Goal: Task Accomplishment & Management: Manage account settings

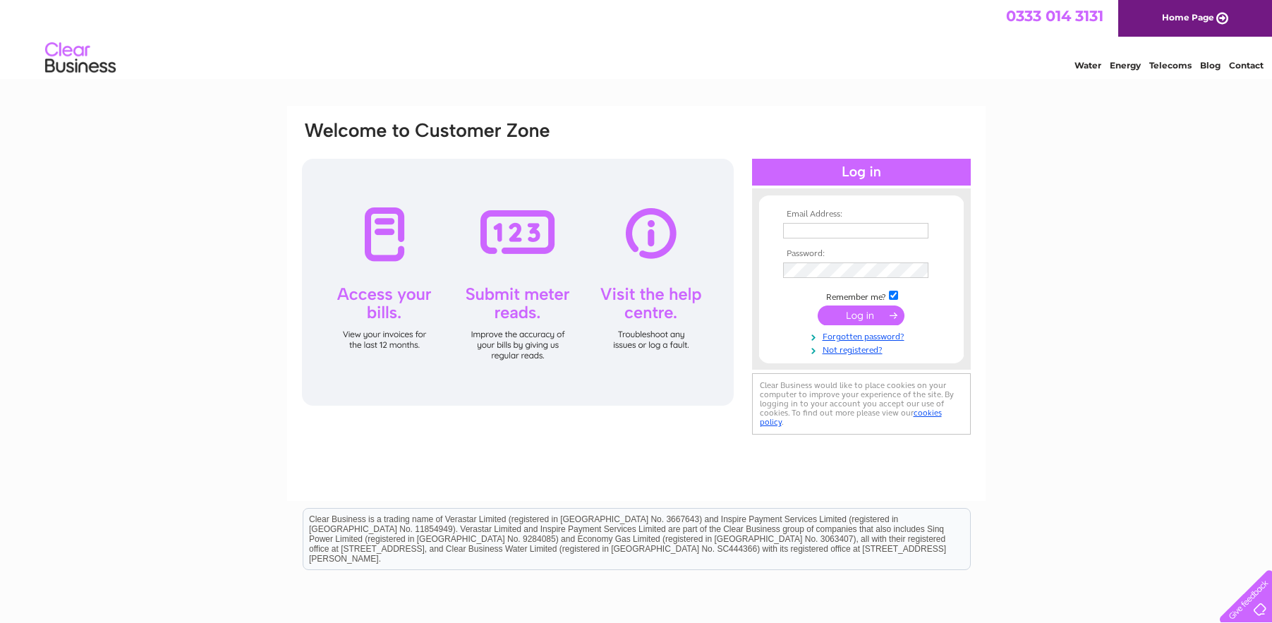
type input "lorna.campbell@greenroof.org.uk"
click at [860, 321] on input "submit" at bounding box center [860, 315] width 87 height 20
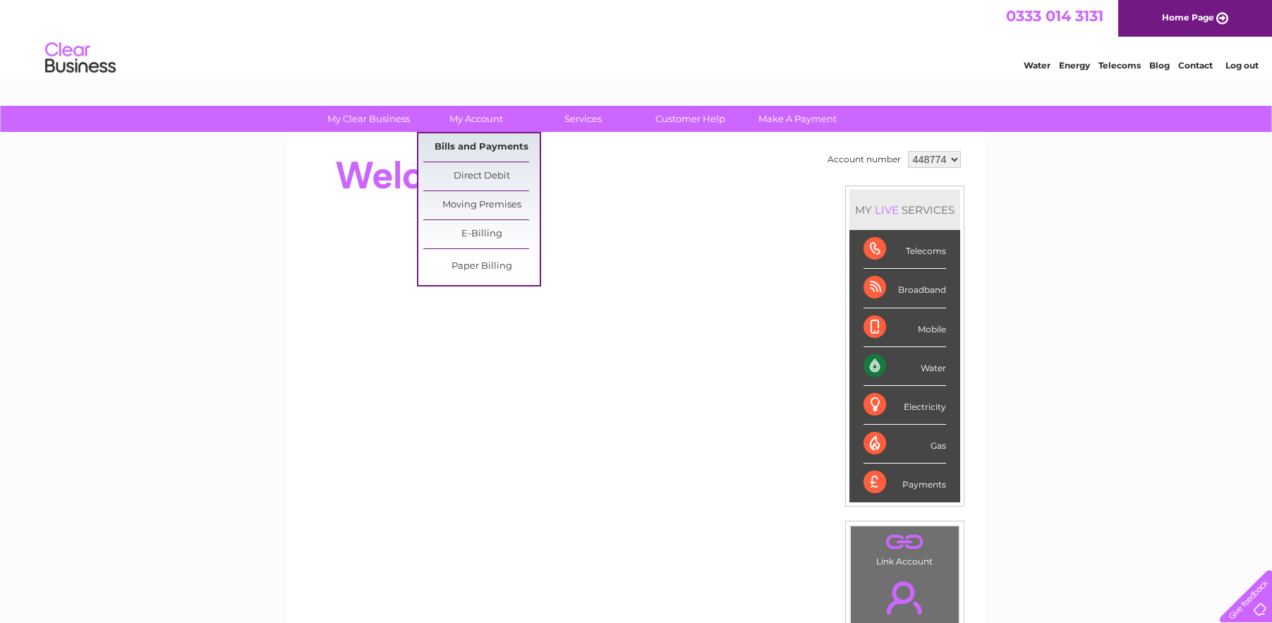
click at [475, 147] on link "Bills and Payments" at bounding box center [481, 147] width 116 height 28
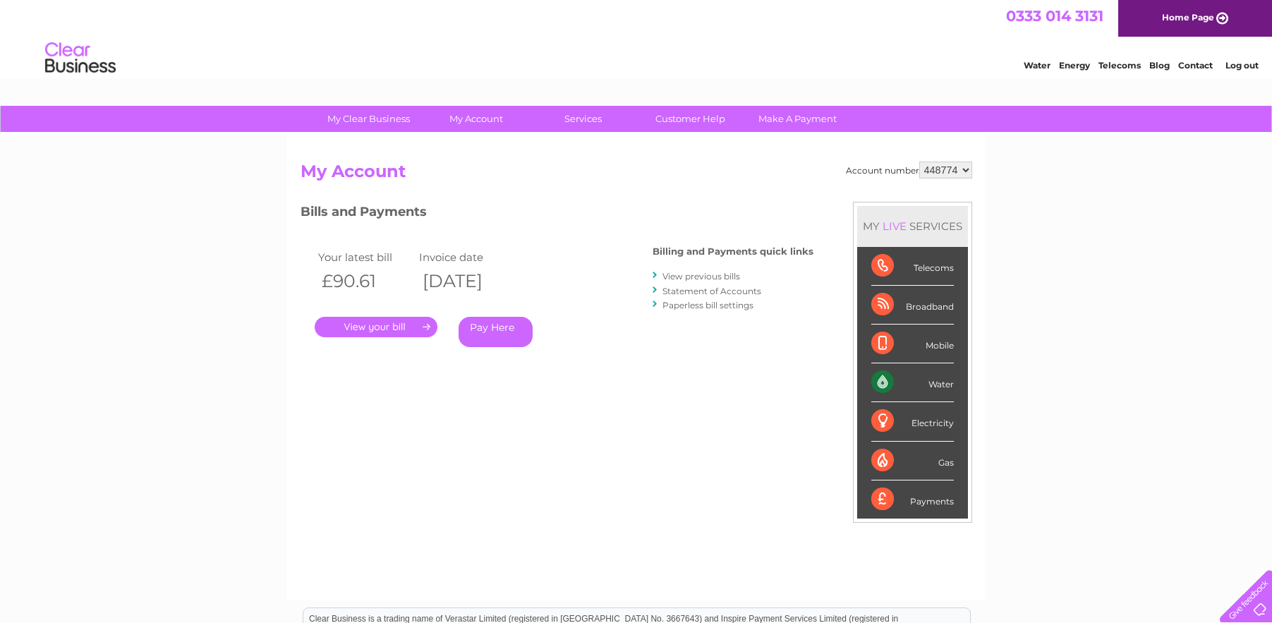
click at [384, 333] on link "." at bounding box center [376, 327] width 123 height 20
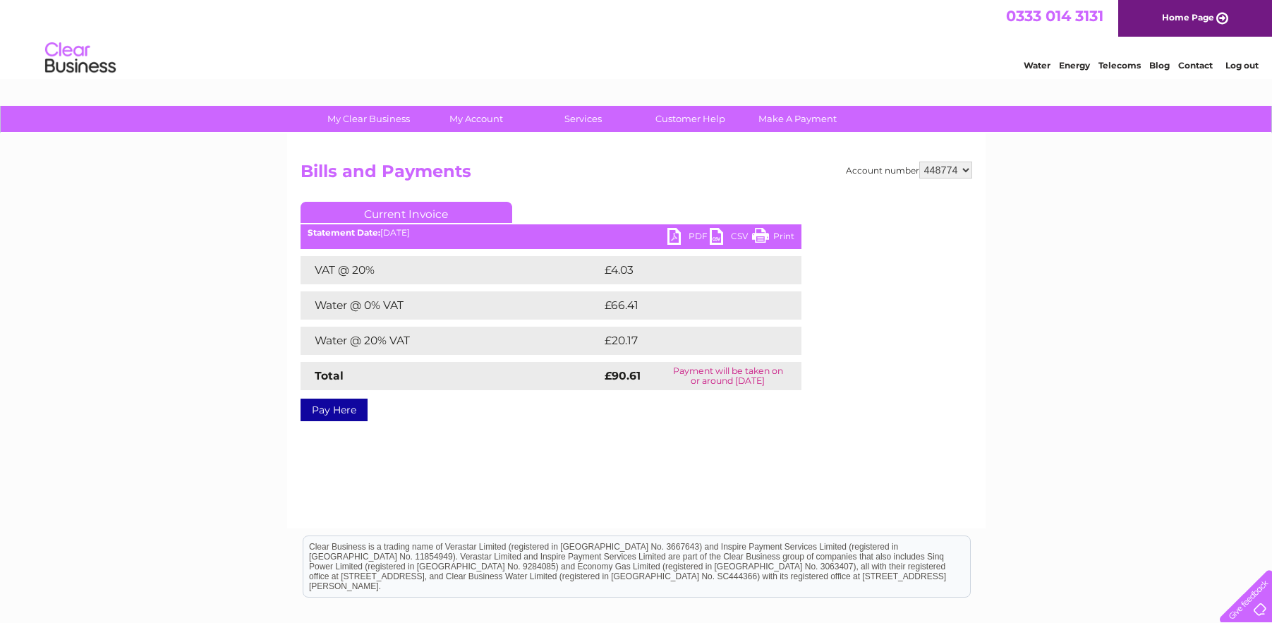
click at [678, 238] on link "PDF" at bounding box center [688, 238] width 42 height 20
click at [1238, 68] on link "Log out" at bounding box center [1241, 65] width 33 height 11
